Goal: Check status: Check status

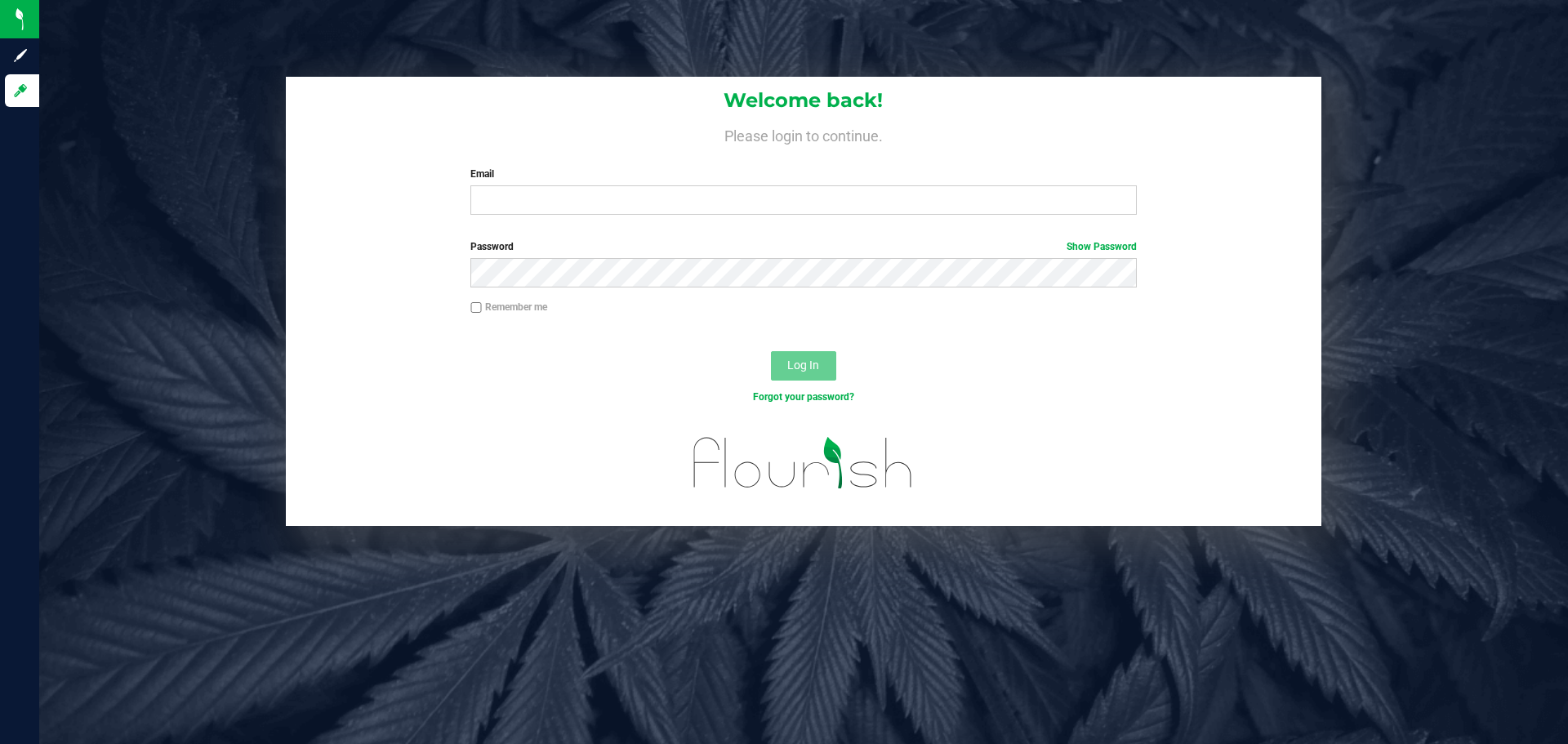
click at [1545, 226] on div "Welcome back! Please login to continue. Email Required Please format your email…" at bounding box center [804, 302] width 1554 height 449
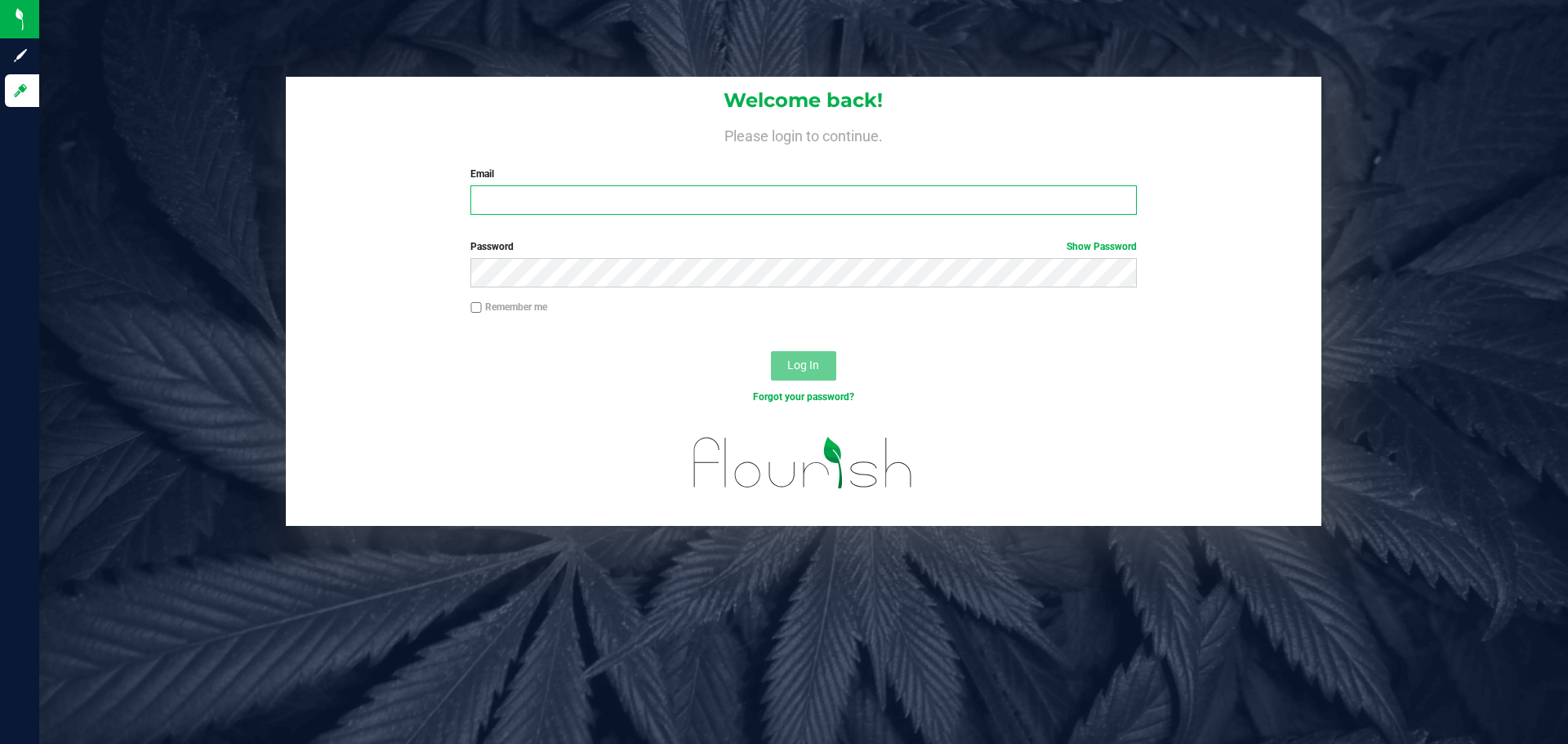
click at [855, 189] on input "Email" at bounding box center [803, 199] width 666 height 30
type input "[EMAIL_ADDRESS][DOMAIN_NAME]"
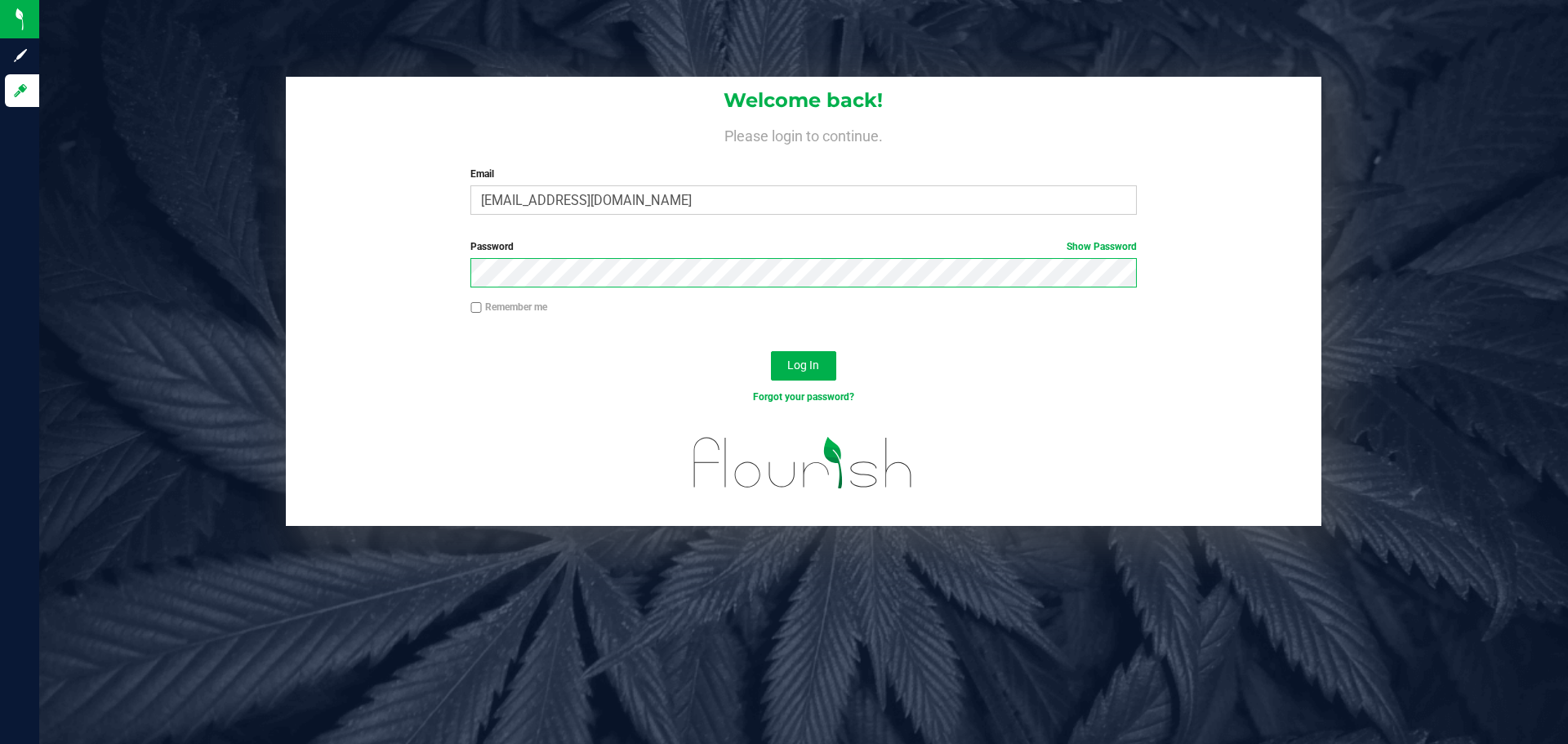
click at [771, 351] on button "Log In" at bounding box center [804, 365] width 66 height 30
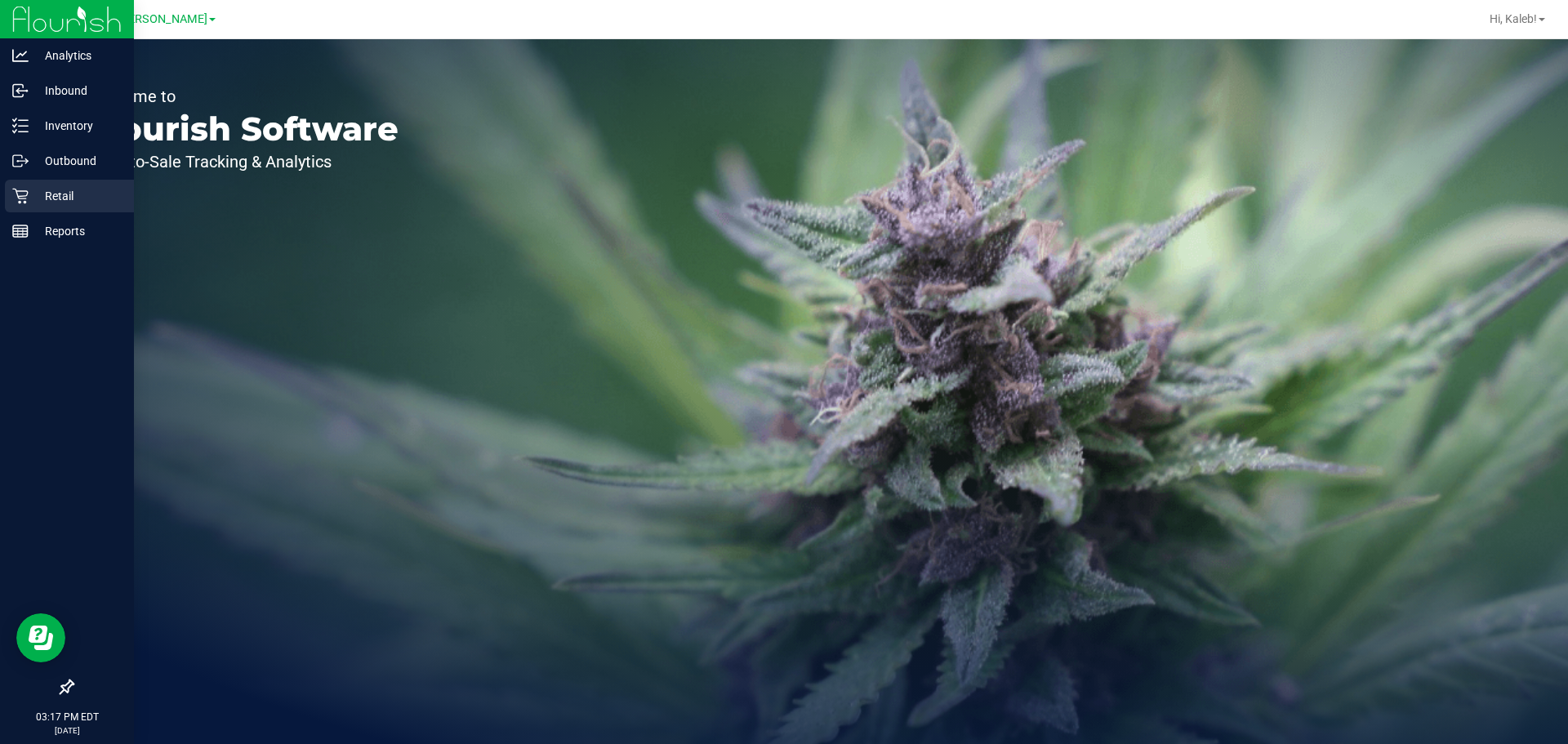
click at [3, 212] on link "Retail" at bounding box center [66, 197] width 134 height 35
click at [3, 210] on link "Retail" at bounding box center [66, 197] width 134 height 35
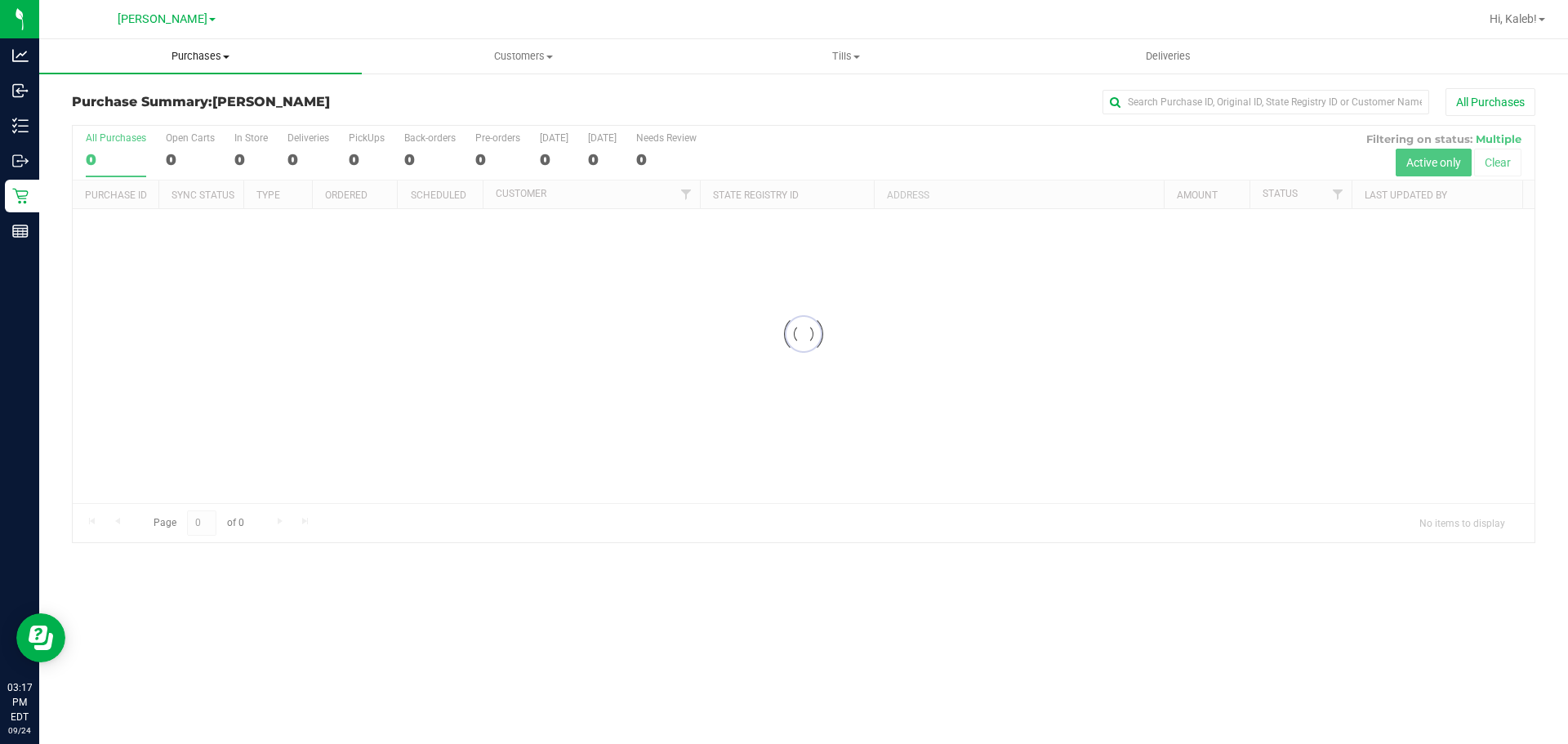
click at [169, 58] on span "Purchases" at bounding box center [200, 56] width 323 height 14
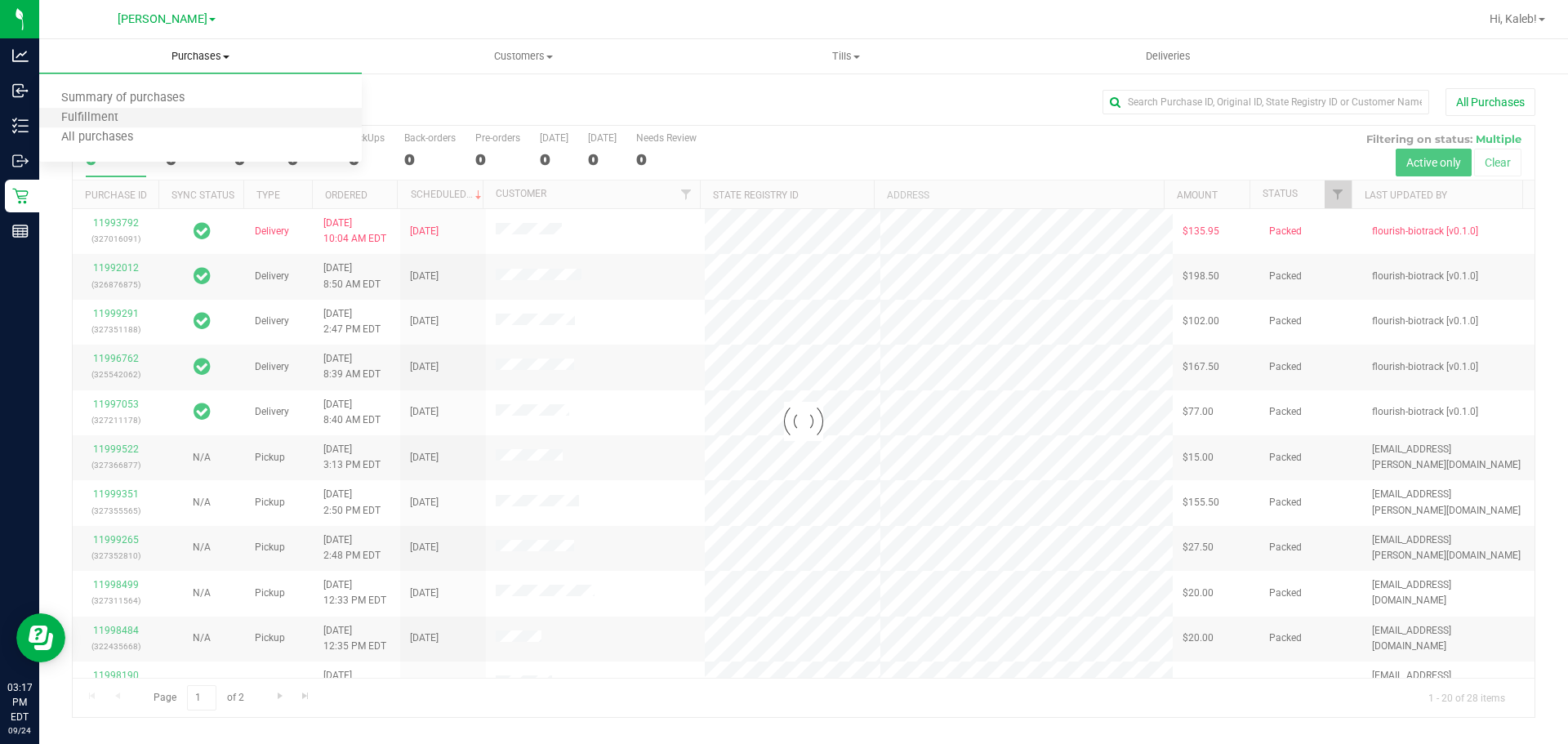
click at [146, 113] on li "Fulfillment" at bounding box center [200, 119] width 323 height 19
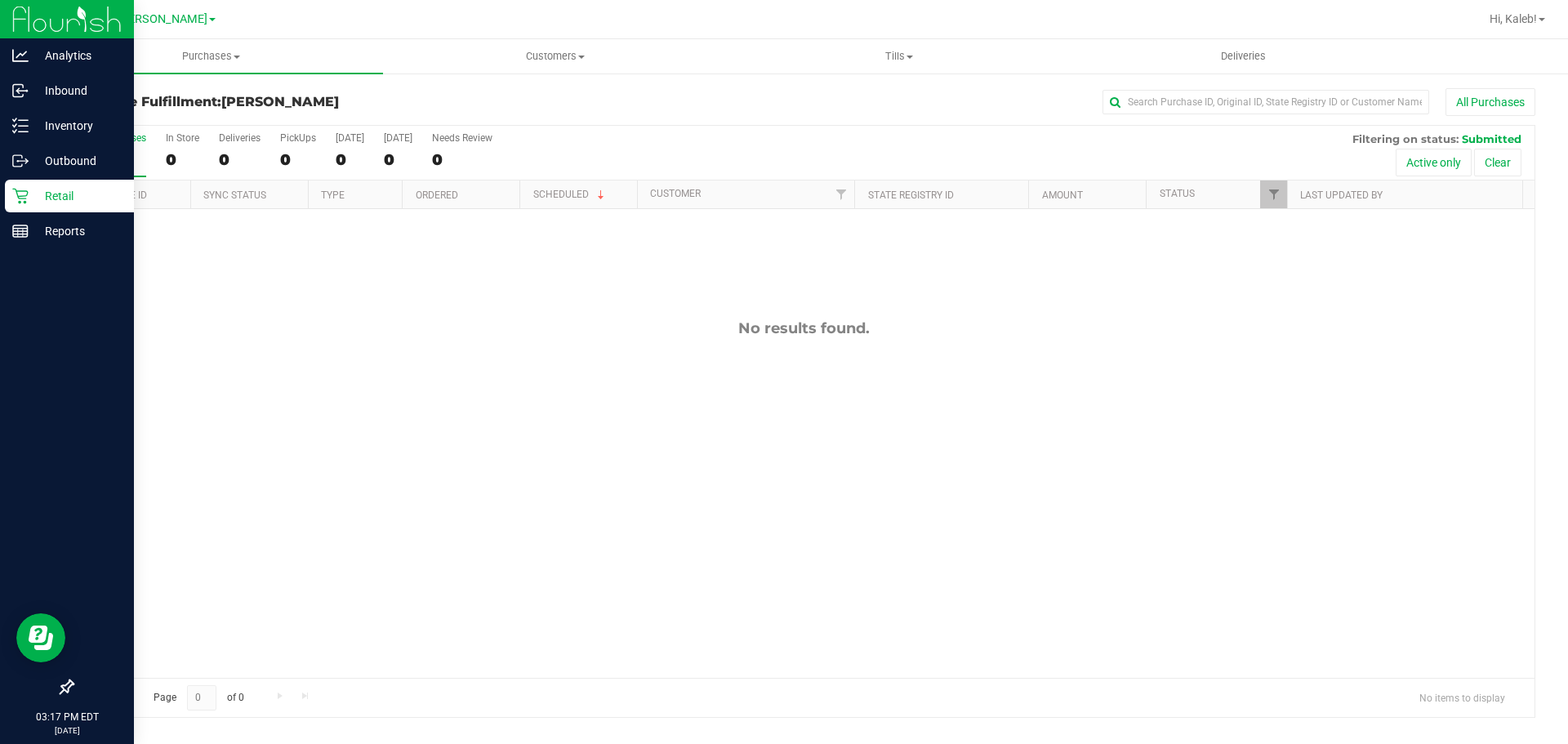
click at [18, 195] on icon at bounding box center [20, 196] width 16 height 16
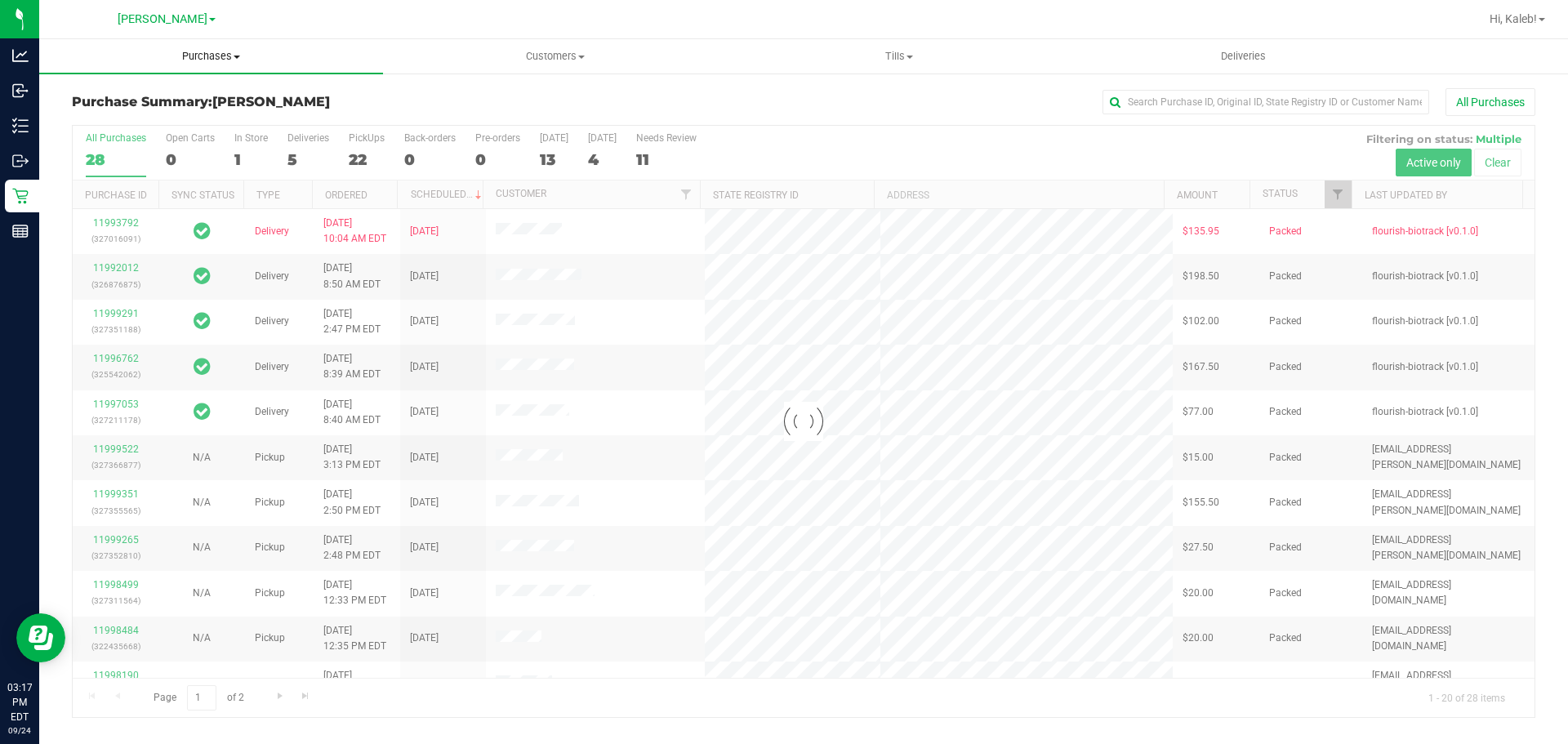
click at [159, 64] on uib-tab-heading "Purchases Summary of purchases Fulfillment All purchases" at bounding box center [211, 57] width 344 height 35
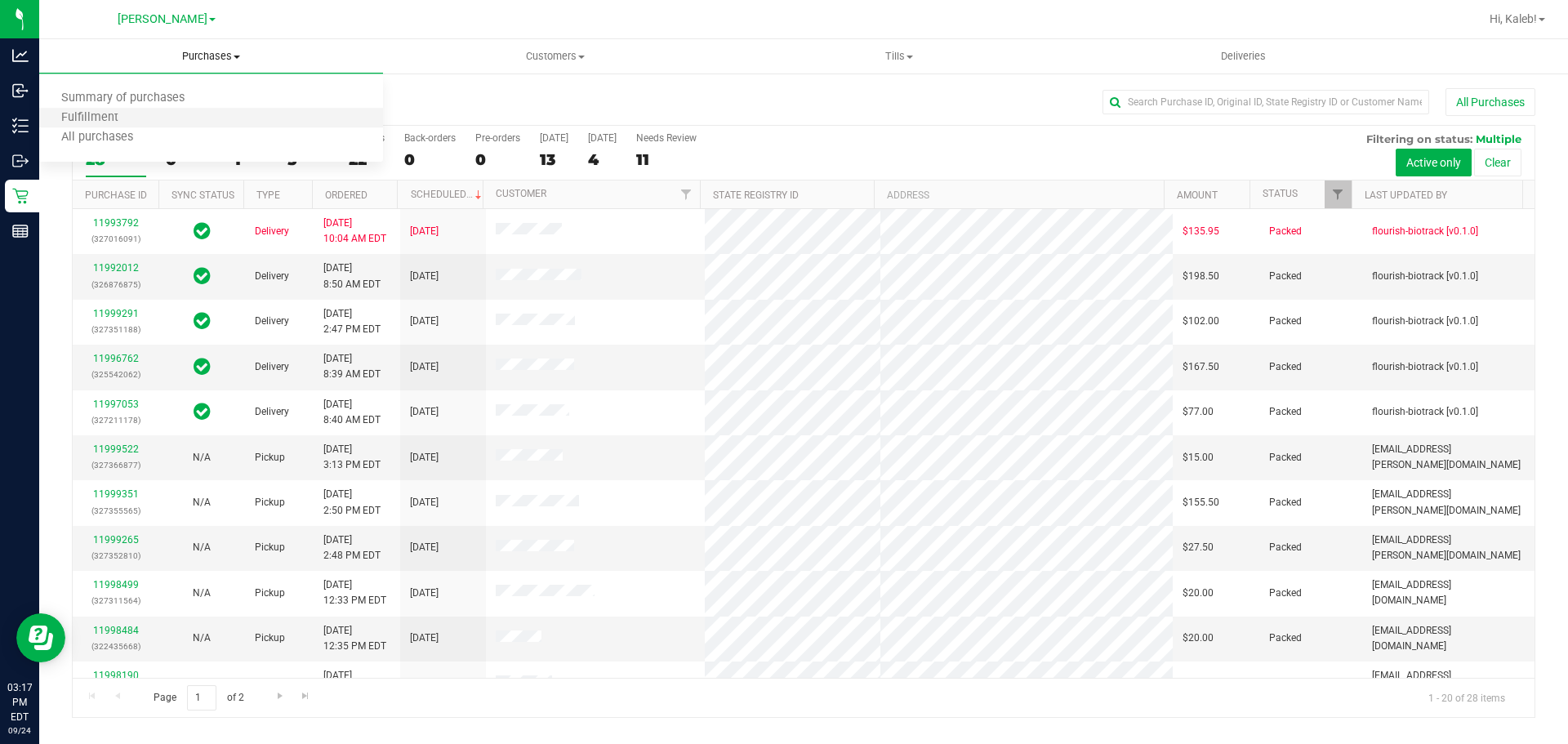
click at [154, 114] on li "Fulfillment" at bounding box center [211, 119] width 344 height 19
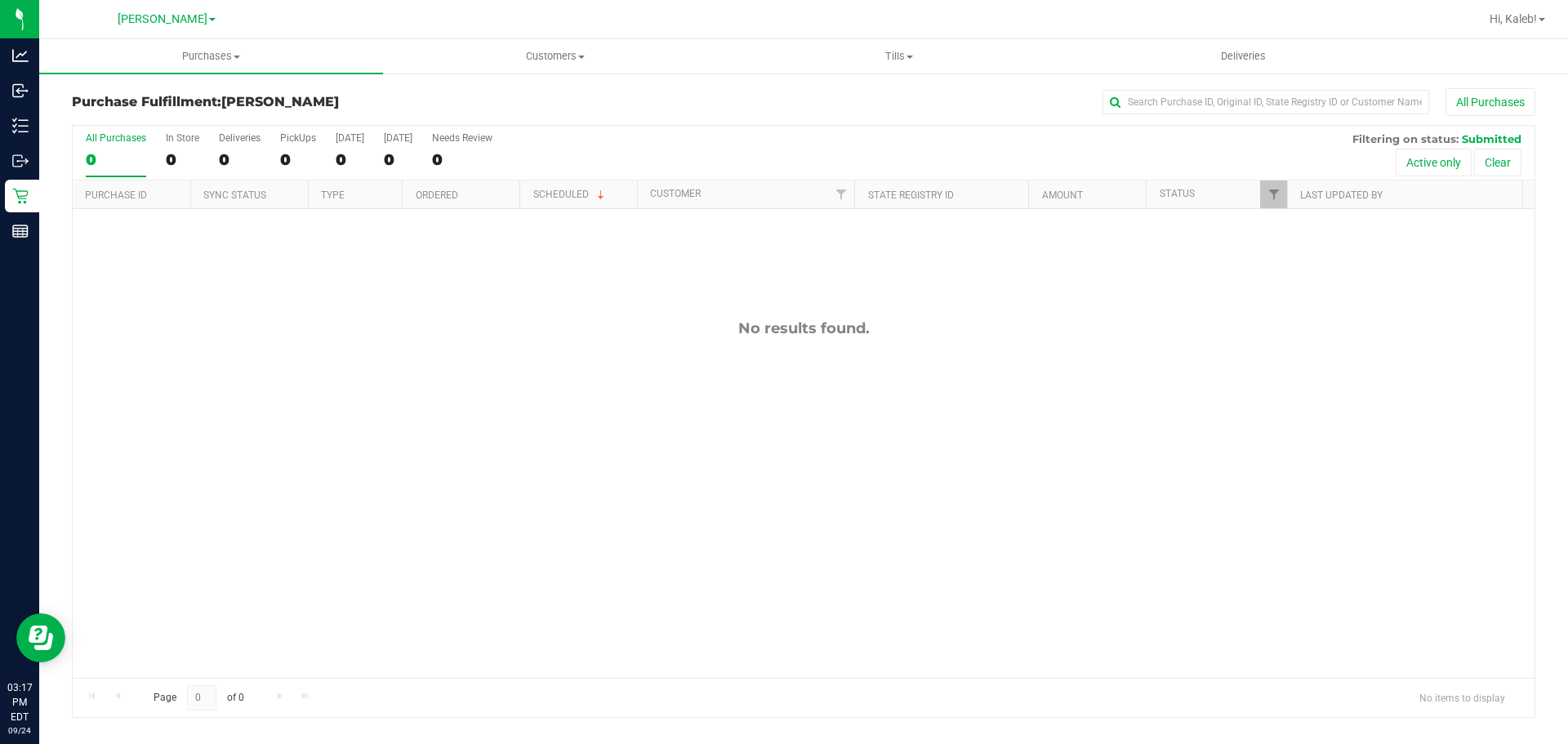
click at [491, 116] on div "Purchase Fulfillment: [PERSON_NAME] All Purchases" at bounding box center [804, 106] width 1464 height 36
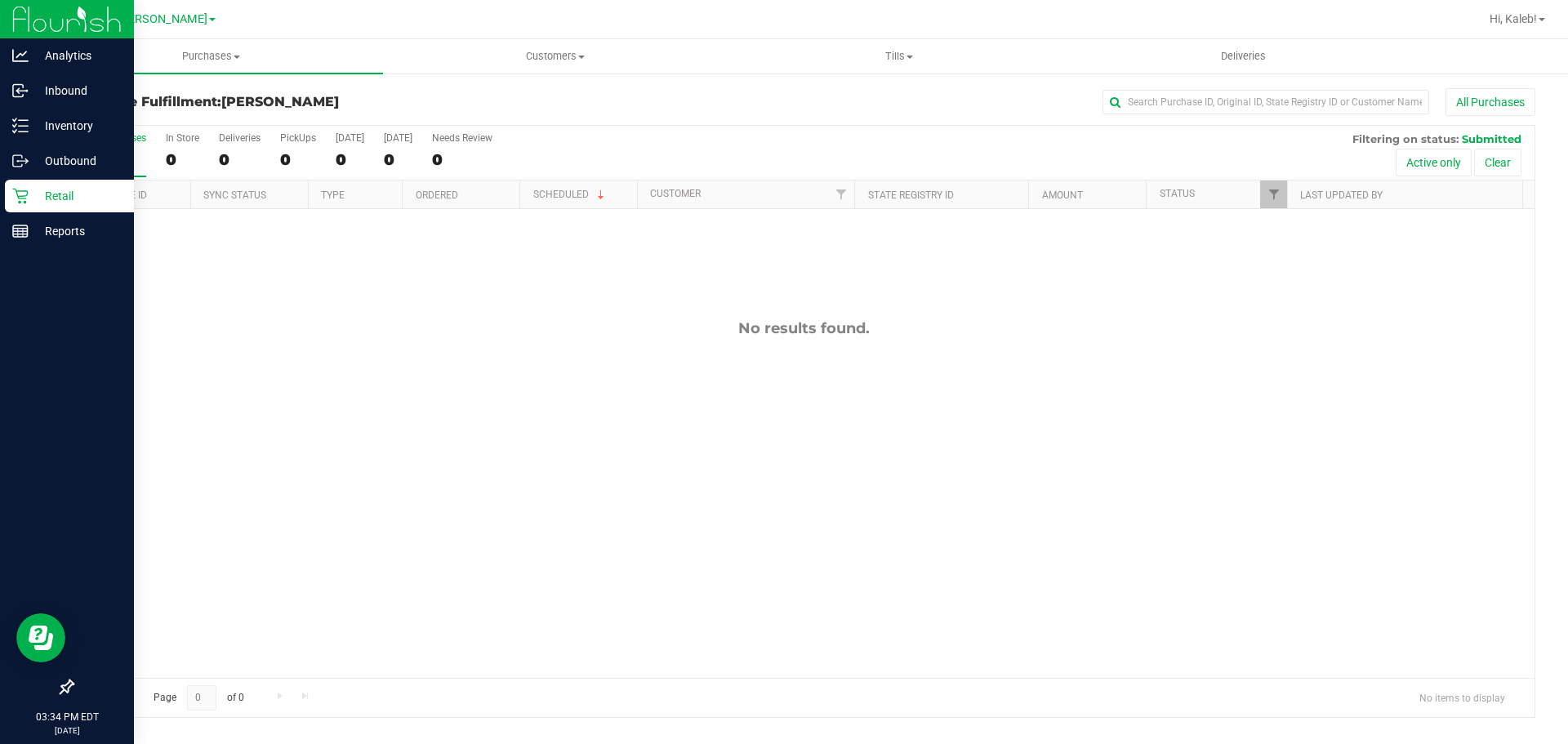
click at [13, 209] on div "Retail" at bounding box center [69, 196] width 129 height 33
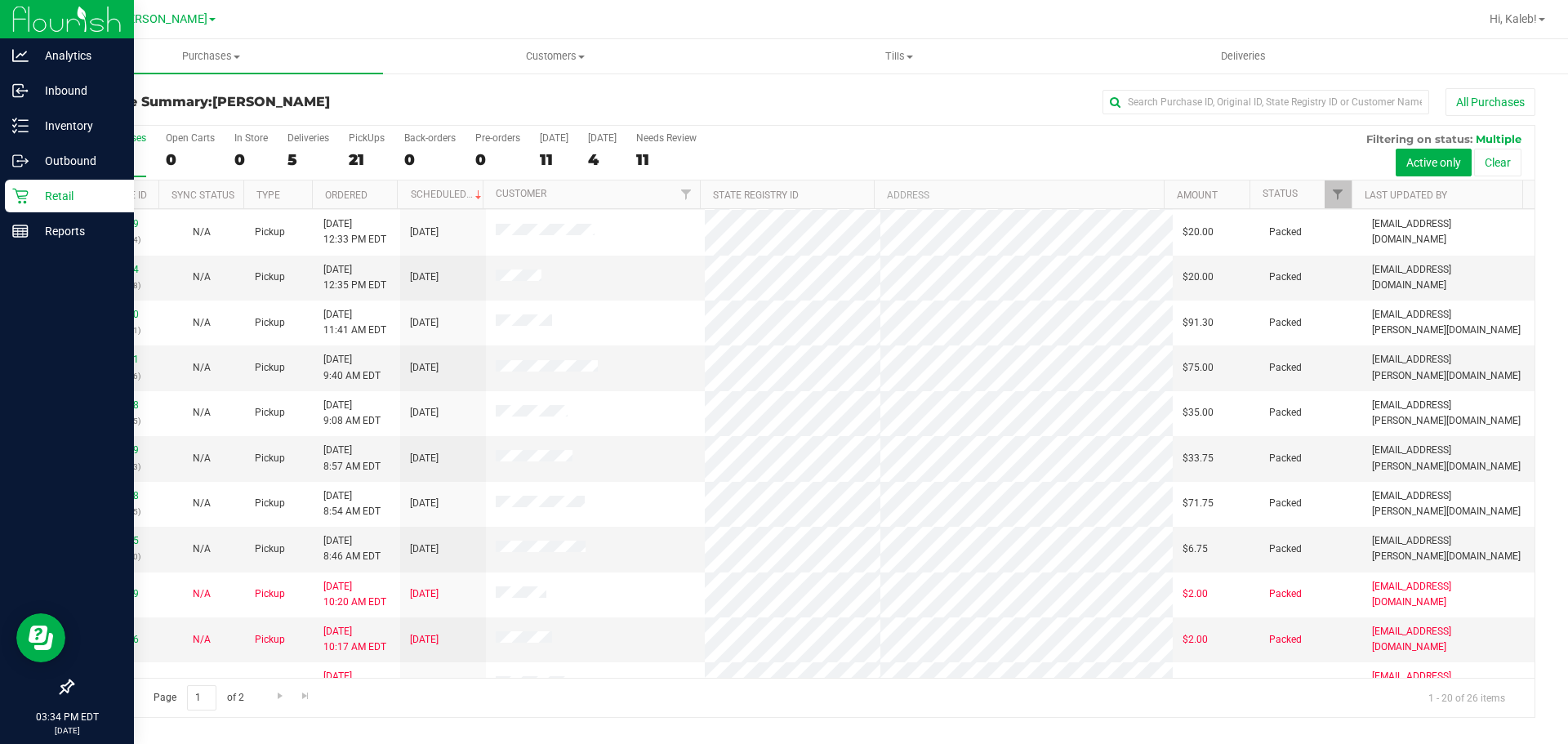
scroll to position [436, 0]
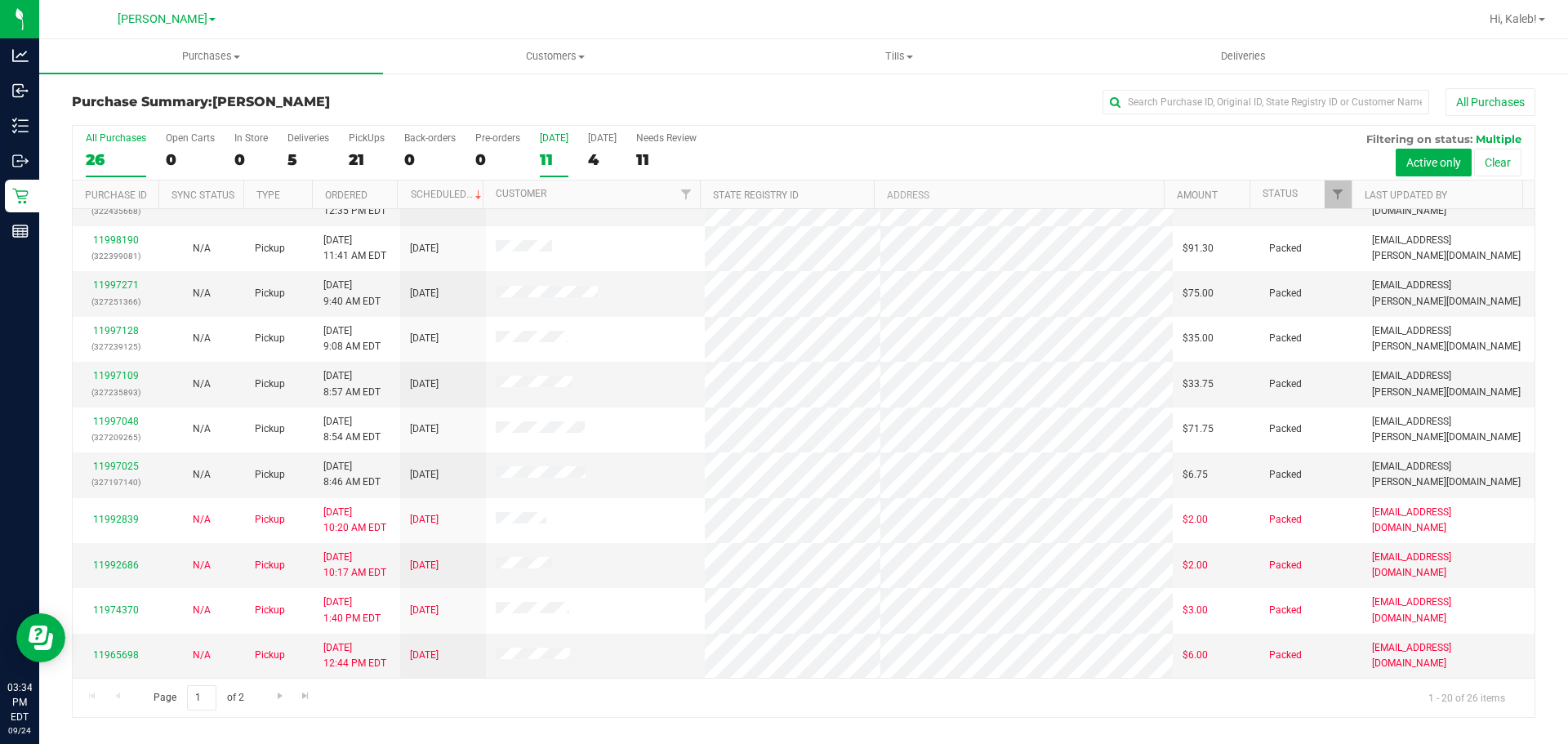
click at [545, 137] on div "[DATE]" at bounding box center [554, 138] width 29 height 12
click at [0, 0] on input "[DATE] 11" at bounding box center [0, 0] width 0 height 0
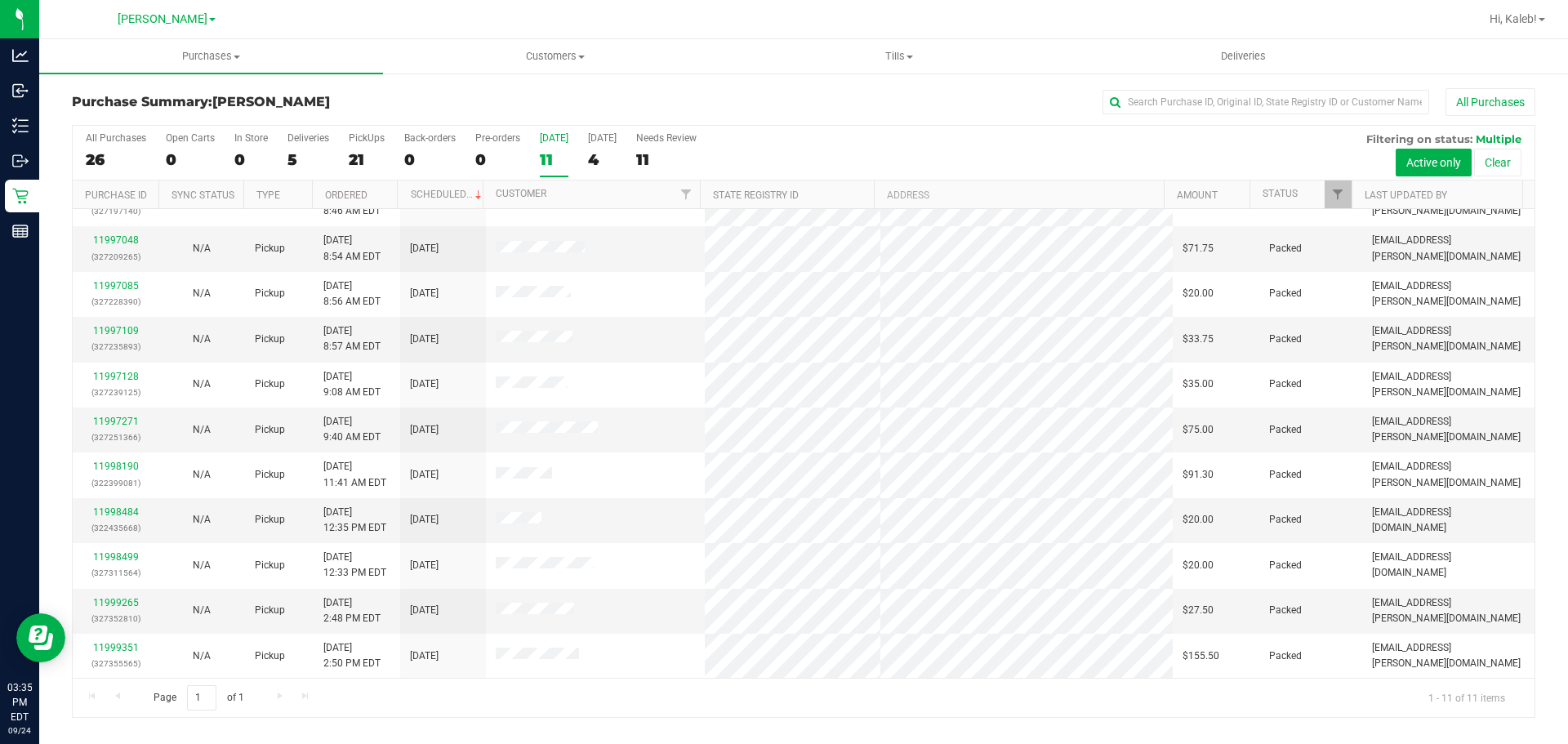
scroll to position [0, 0]
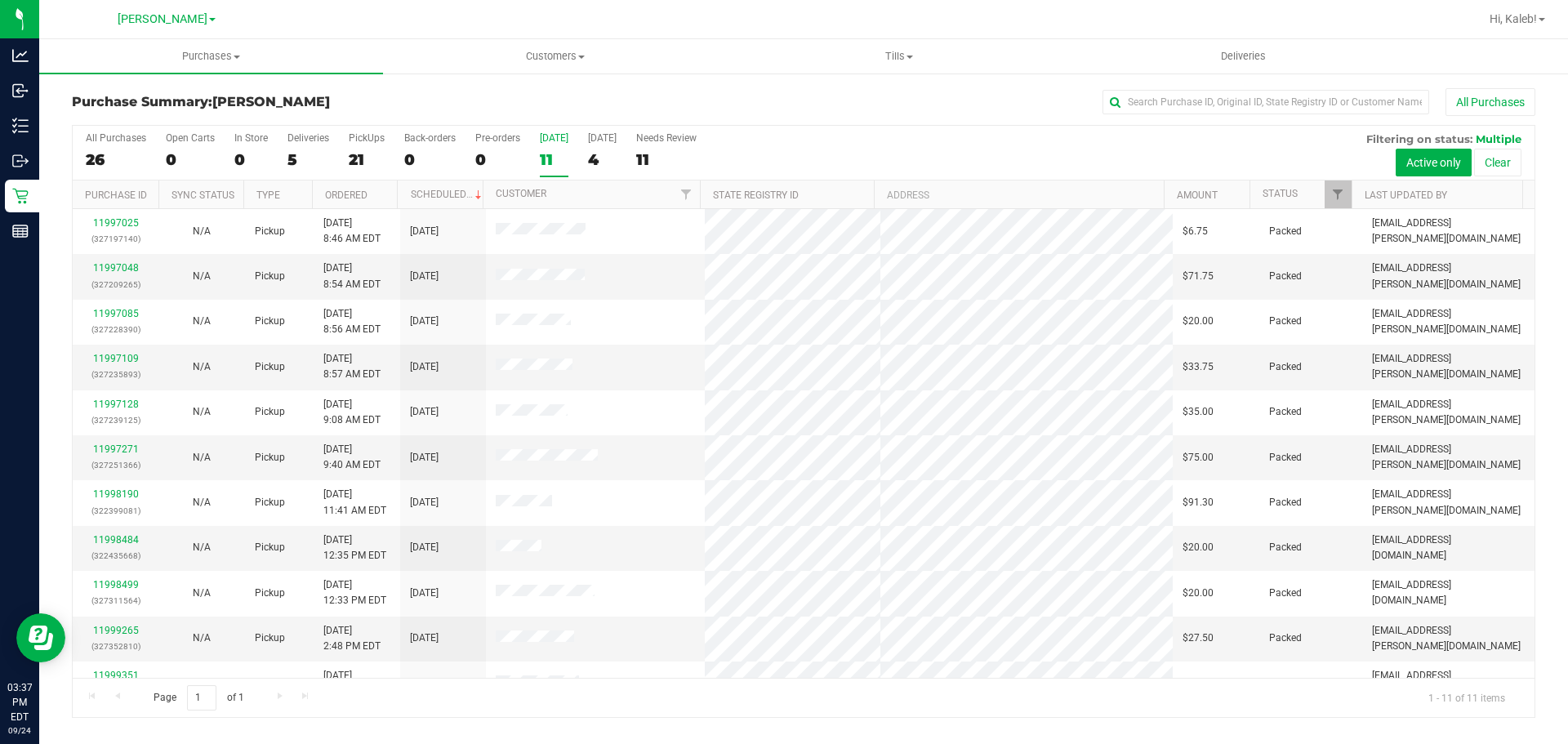
click at [263, 73] on link "Purchases Summary of purchases Fulfillment All purchases" at bounding box center [211, 57] width 344 height 35
click at [201, 115] on li "Fulfillment" at bounding box center [211, 119] width 344 height 19
